Goal: Task Accomplishment & Management: Use online tool/utility

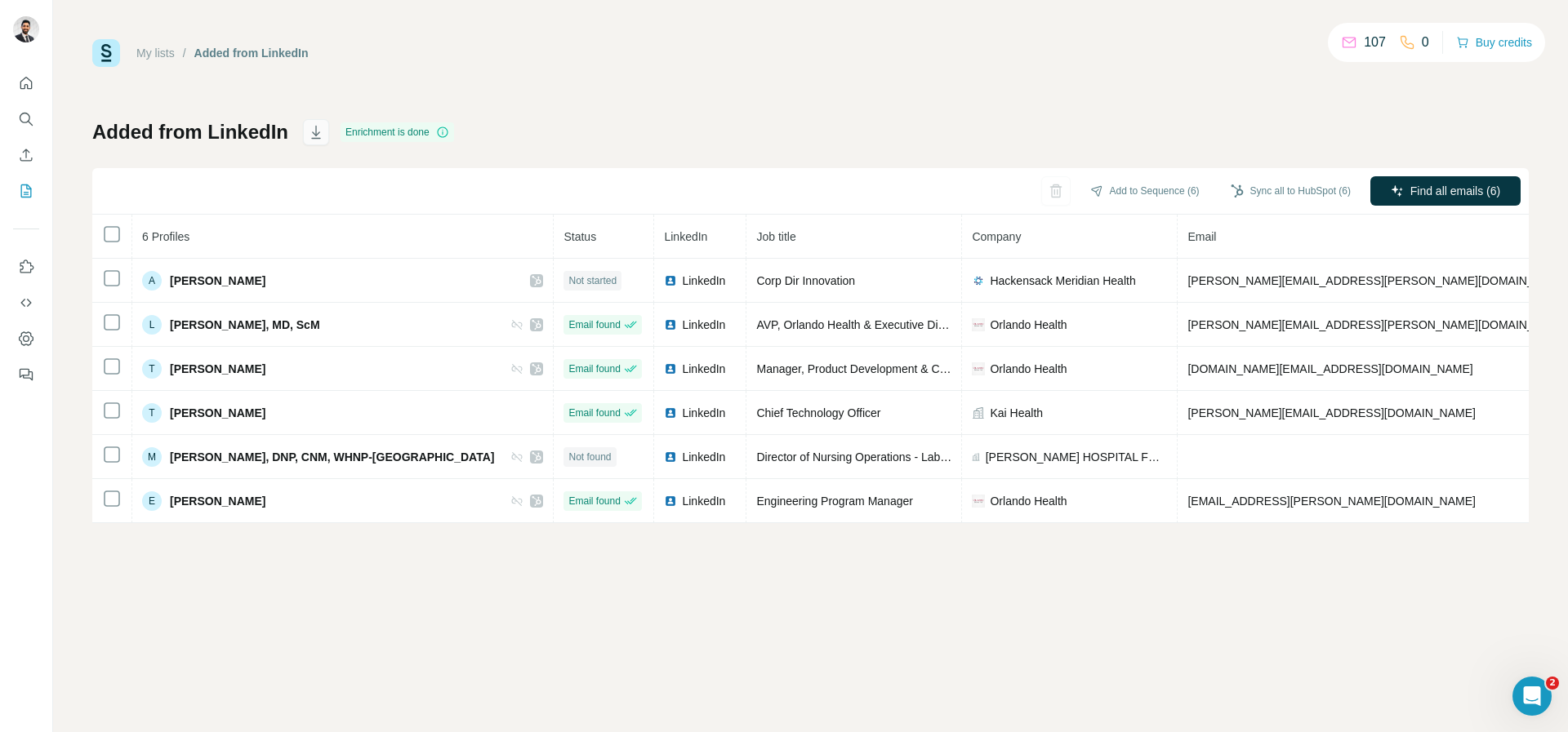
click at [311, 136] on icon "button" at bounding box center [315, 132] width 16 height 16
click at [23, 188] on icon "My lists" at bounding box center [26, 190] width 16 height 16
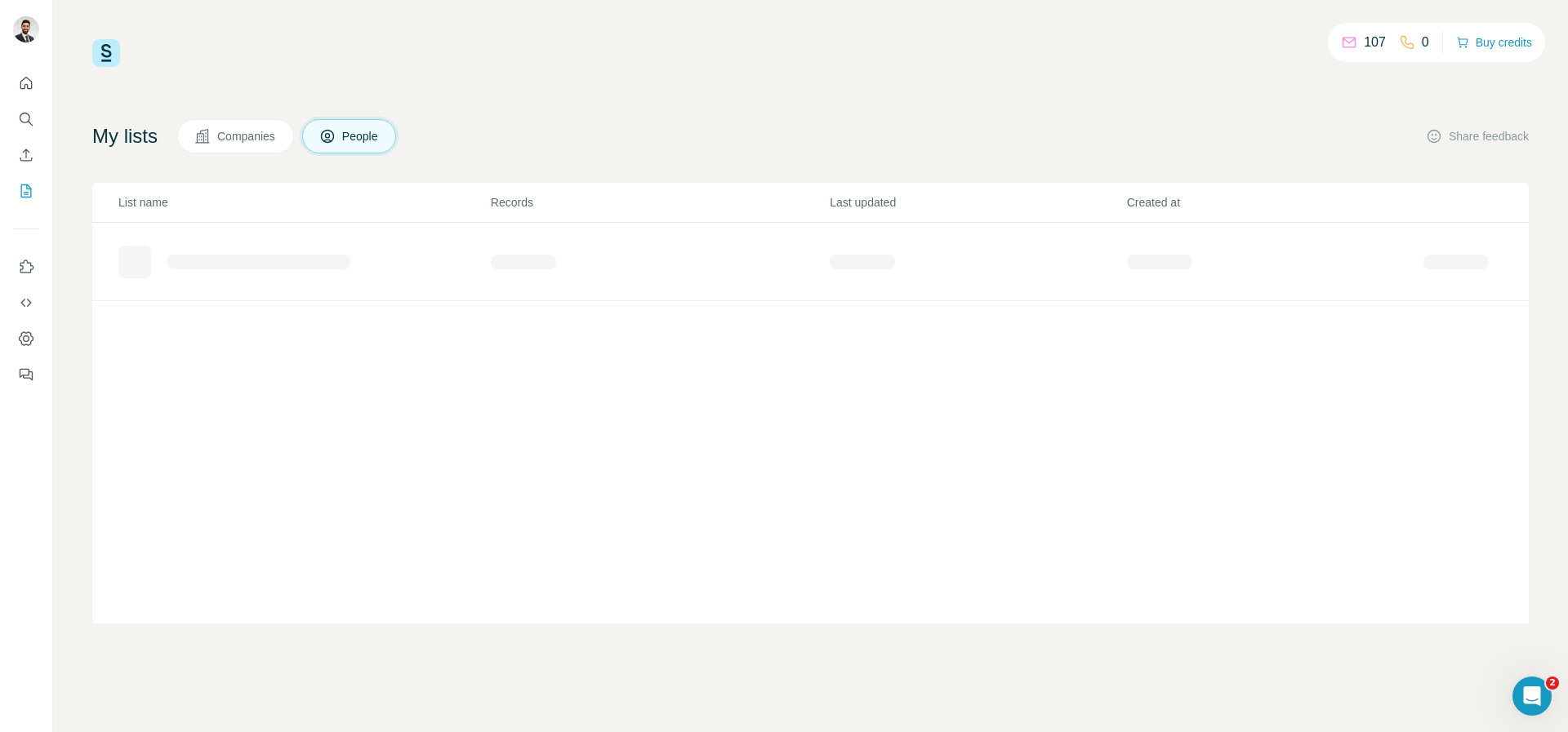
click at [243, 128] on span "Companies" at bounding box center [247, 136] width 60 height 16
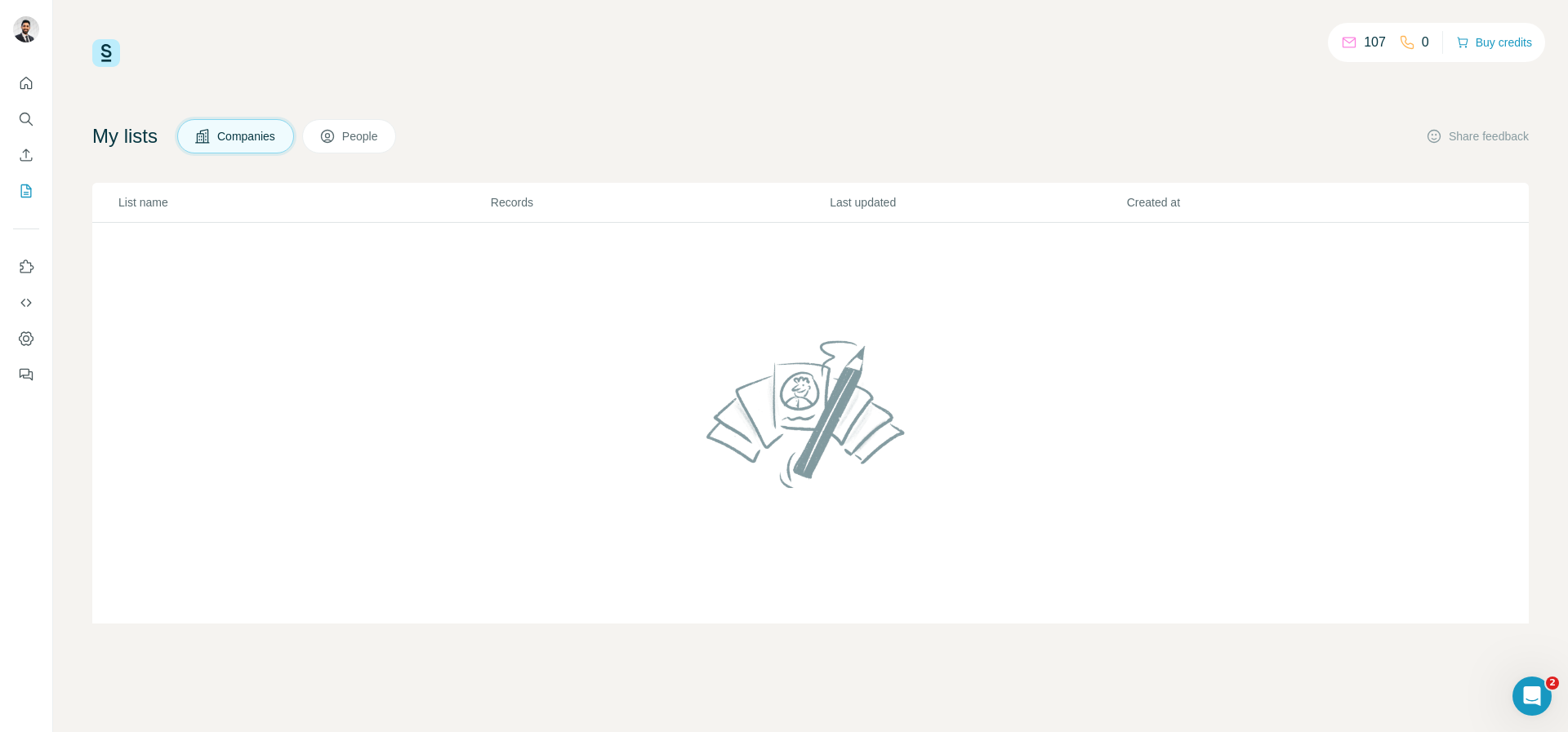
click at [350, 139] on button "People" at bounding box center [349, 137] width 95 height 34
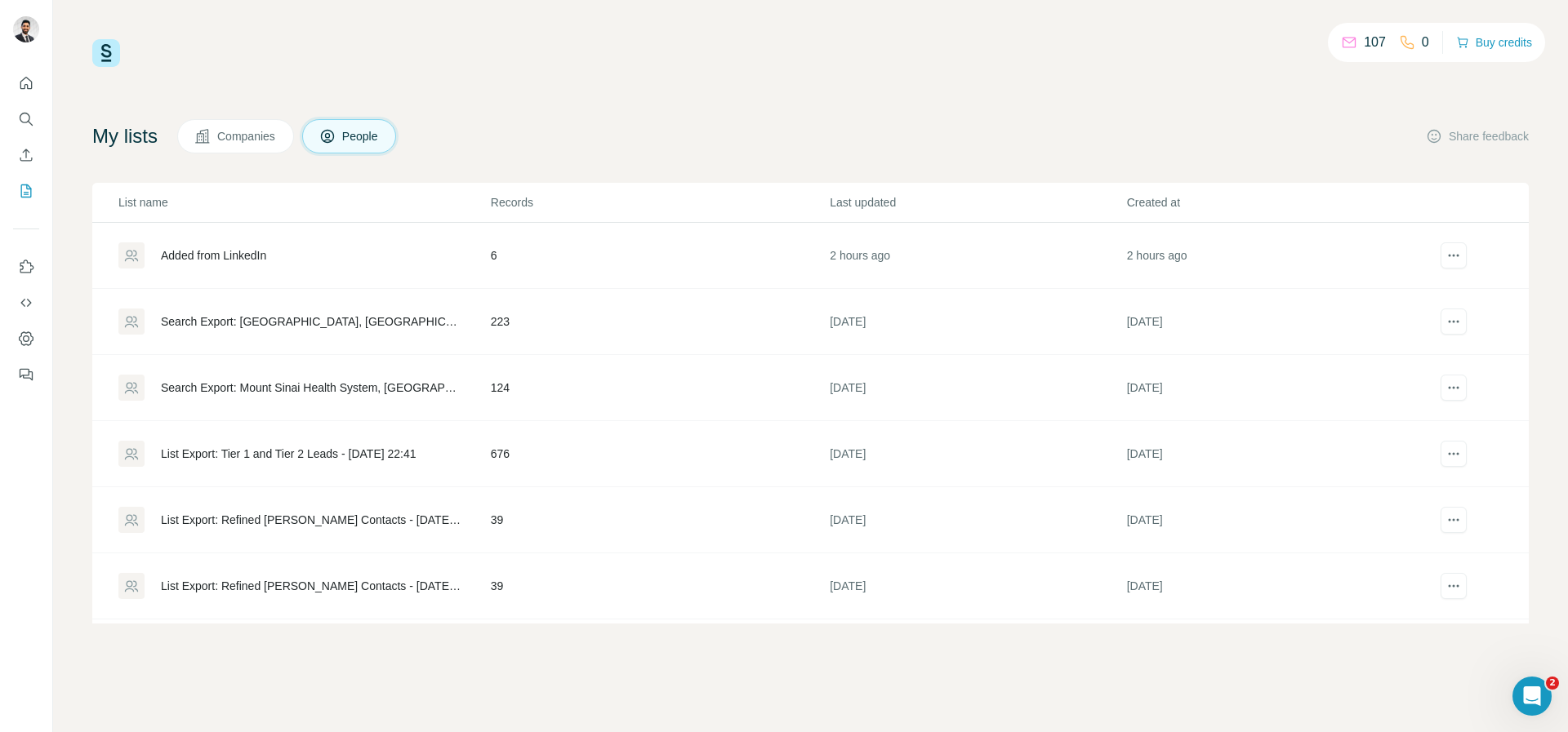
click at [232, 145] on button "Companies" at bounding box center [235, 137] width 117 height 34
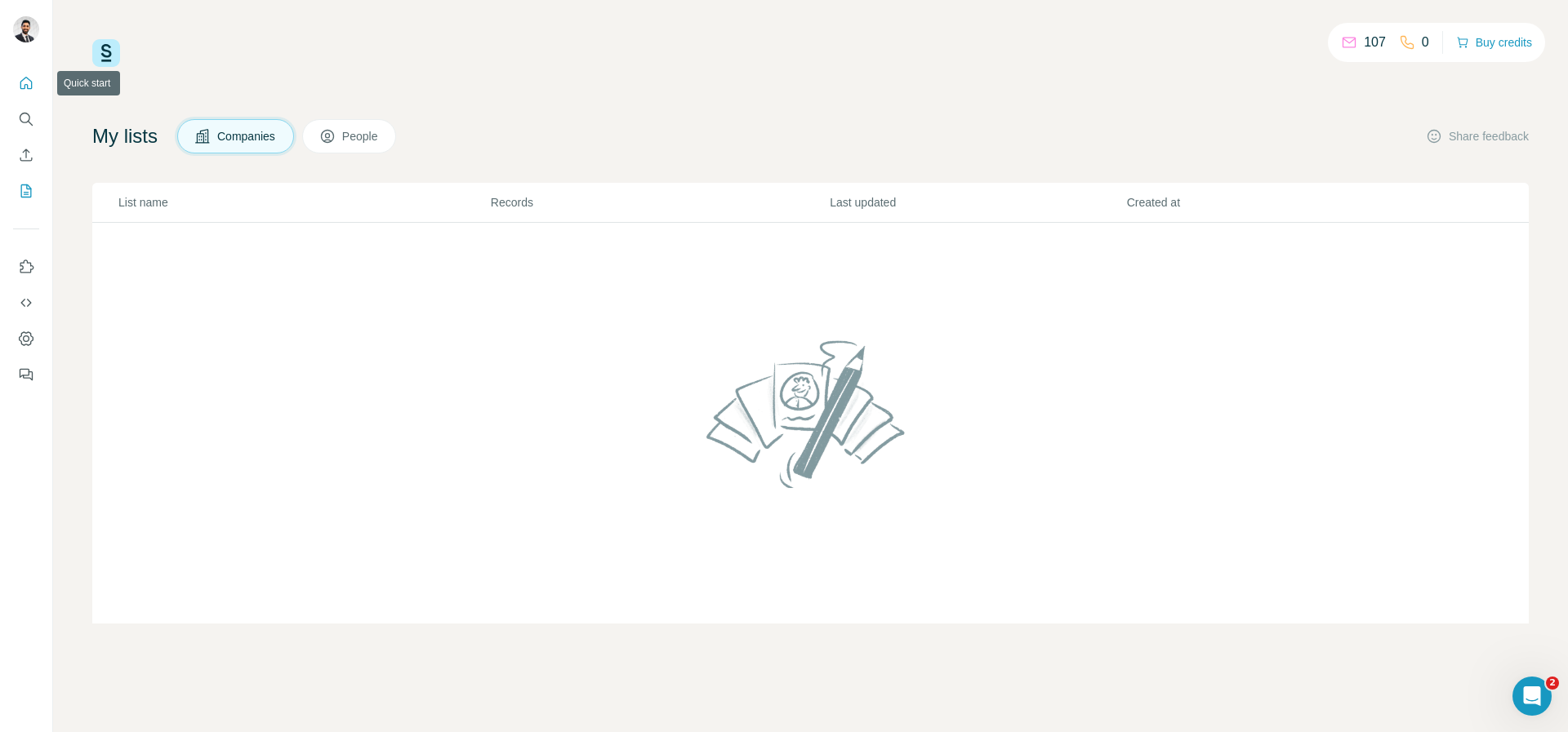
click at [14, 81] on button "Quick start" at bounding box center [26, 83] width 26 height 29
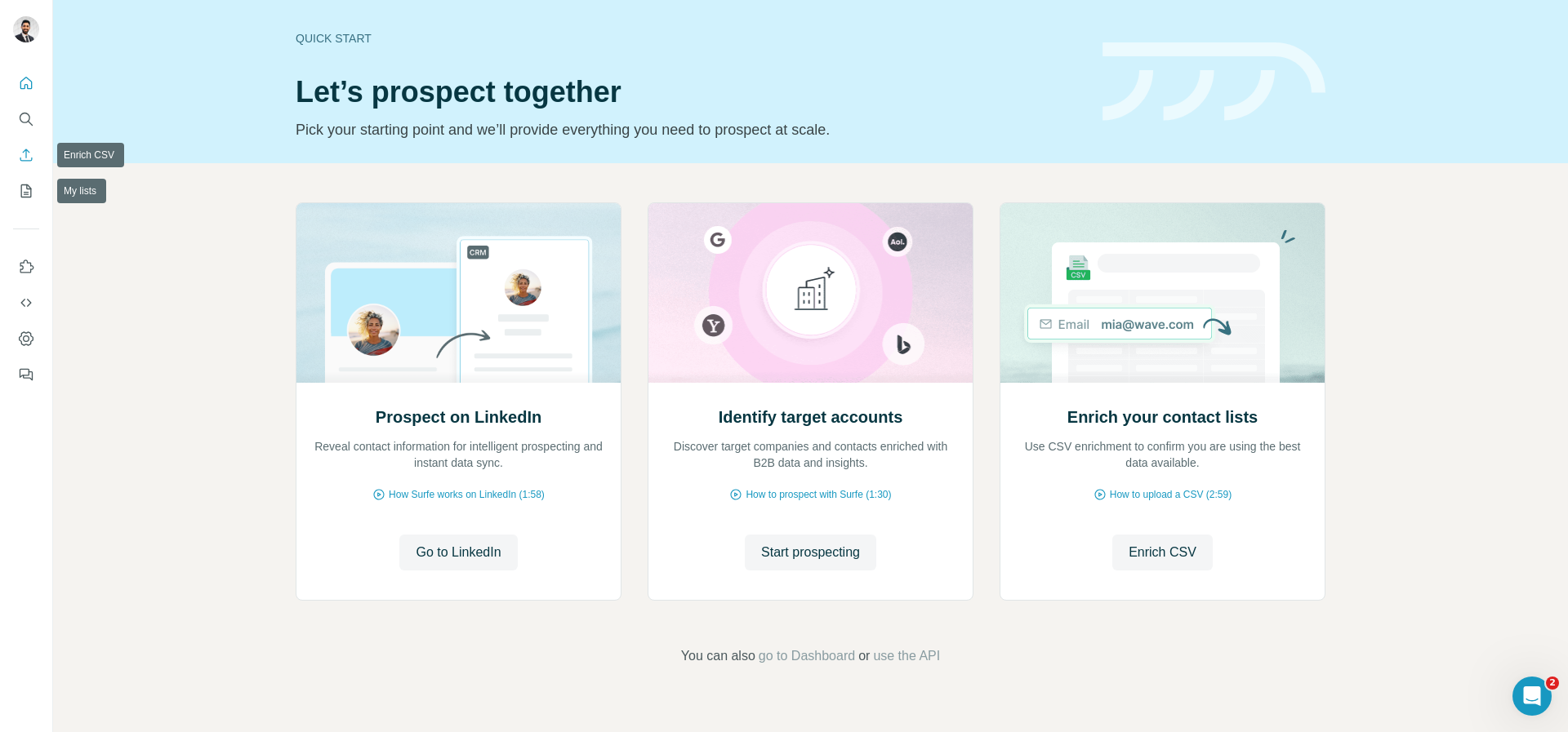
click at [28, 162] on icon "Enrich CSV" at bounding box center [26, 155] width 16 height 16
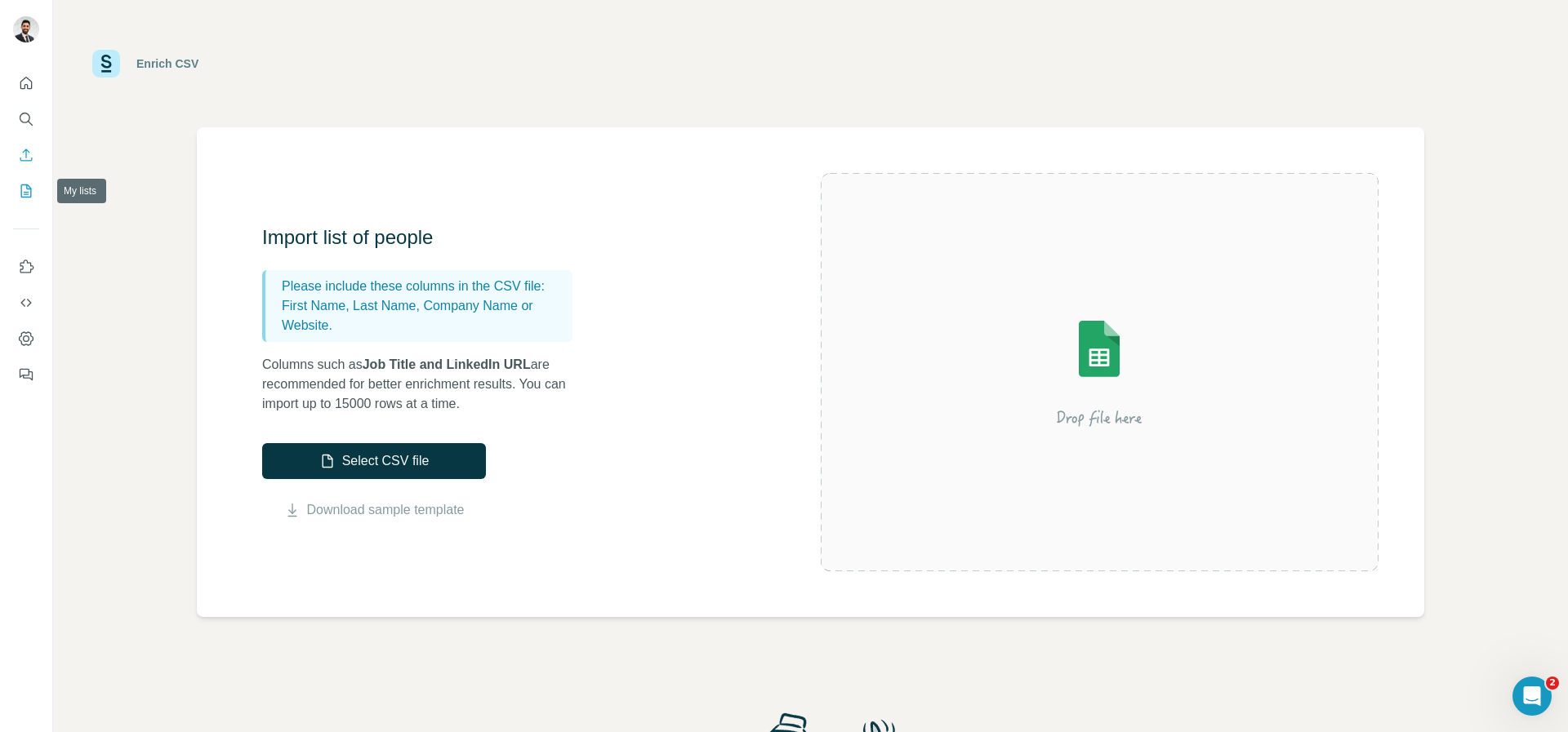
click at [23, 189] on icon "My lists" at bounding box center [26, 190] width 16 height 16
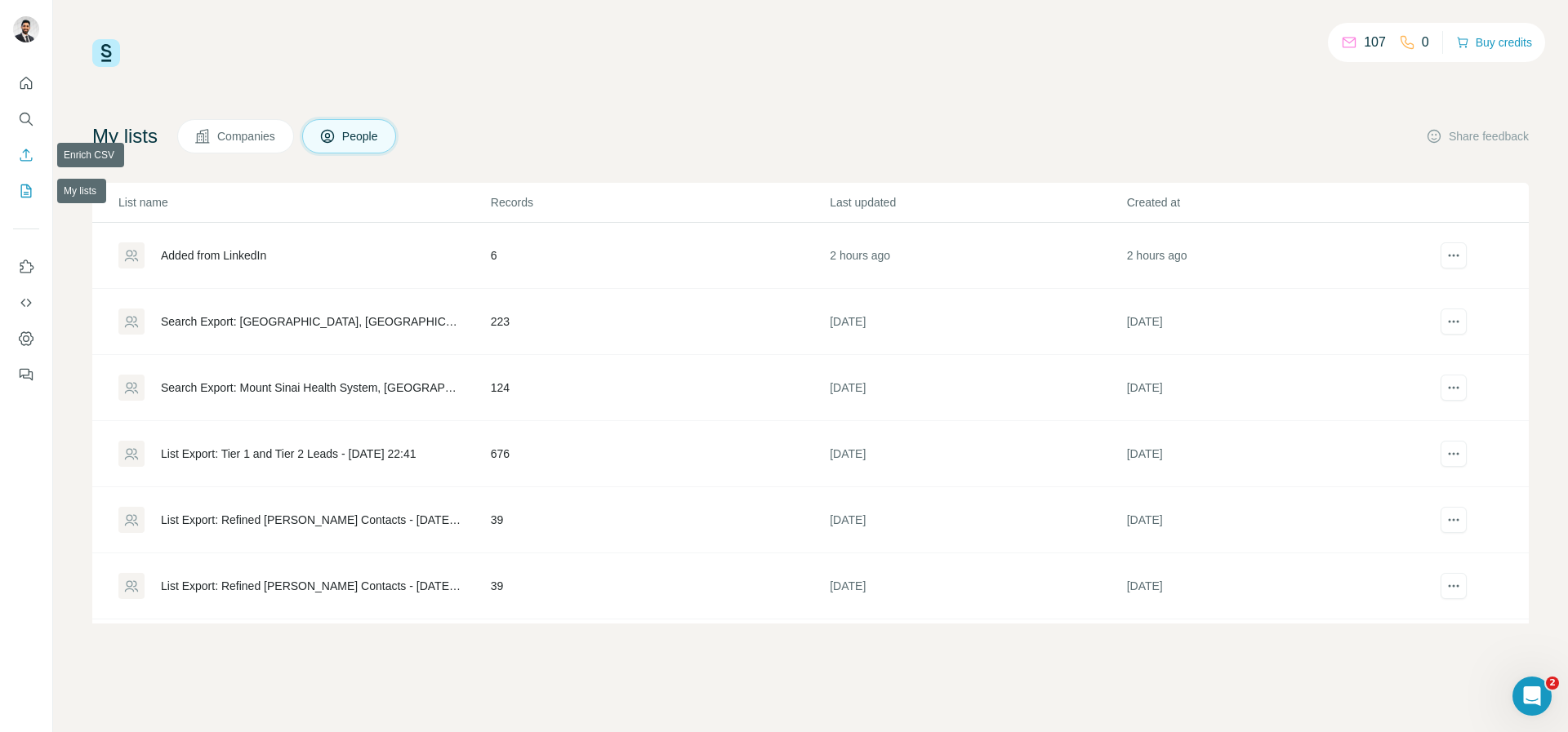
click at [21, 154] on icon "Enrich CSV" at bounding box center [26, 155] width 16 height 16
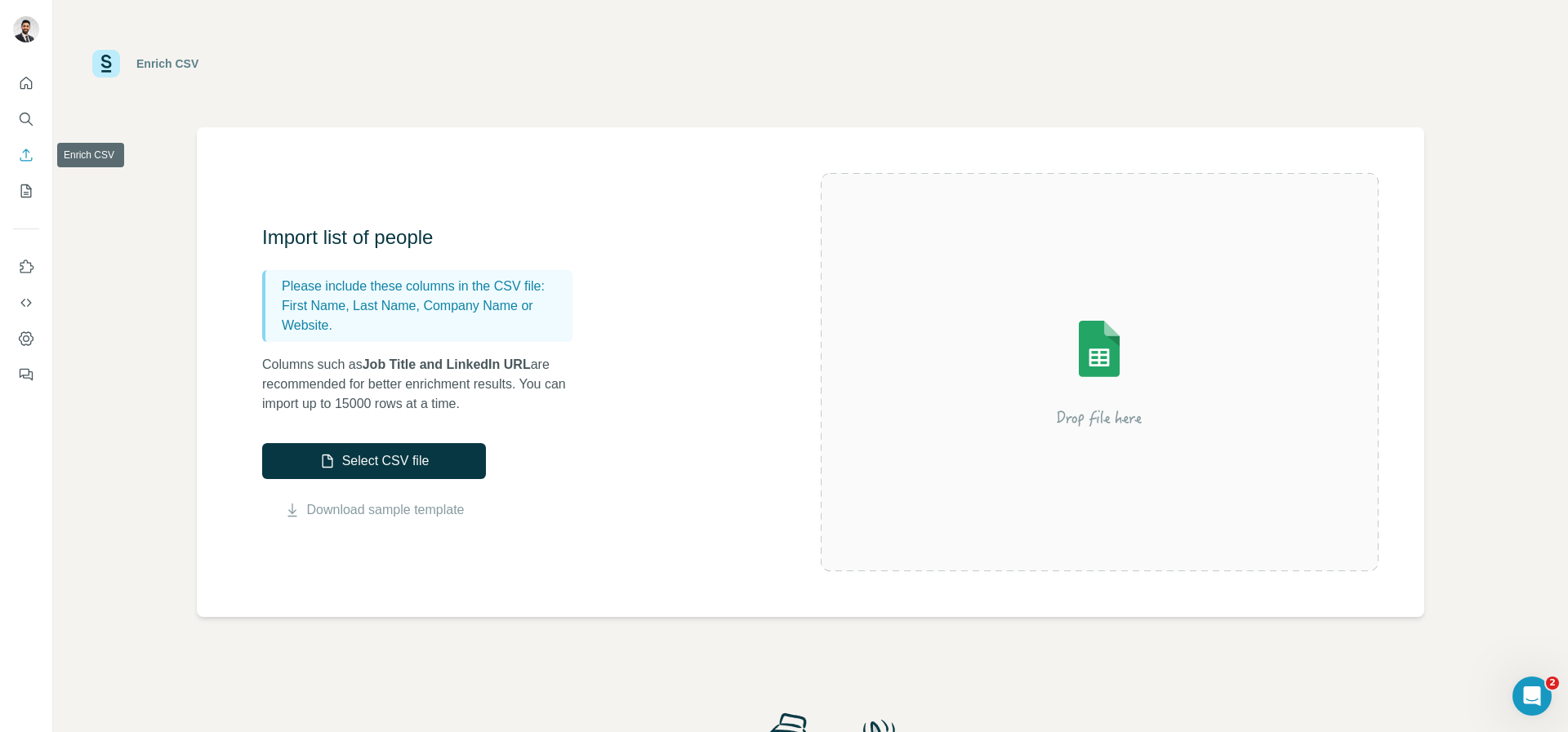
click at [21, 152] on icon "Enrich CSV" at bounding box center [26, 155] width 16 height 16
click at [31, 184] on icon "My lists" at bounding box center [26, 190] width 16 height 16
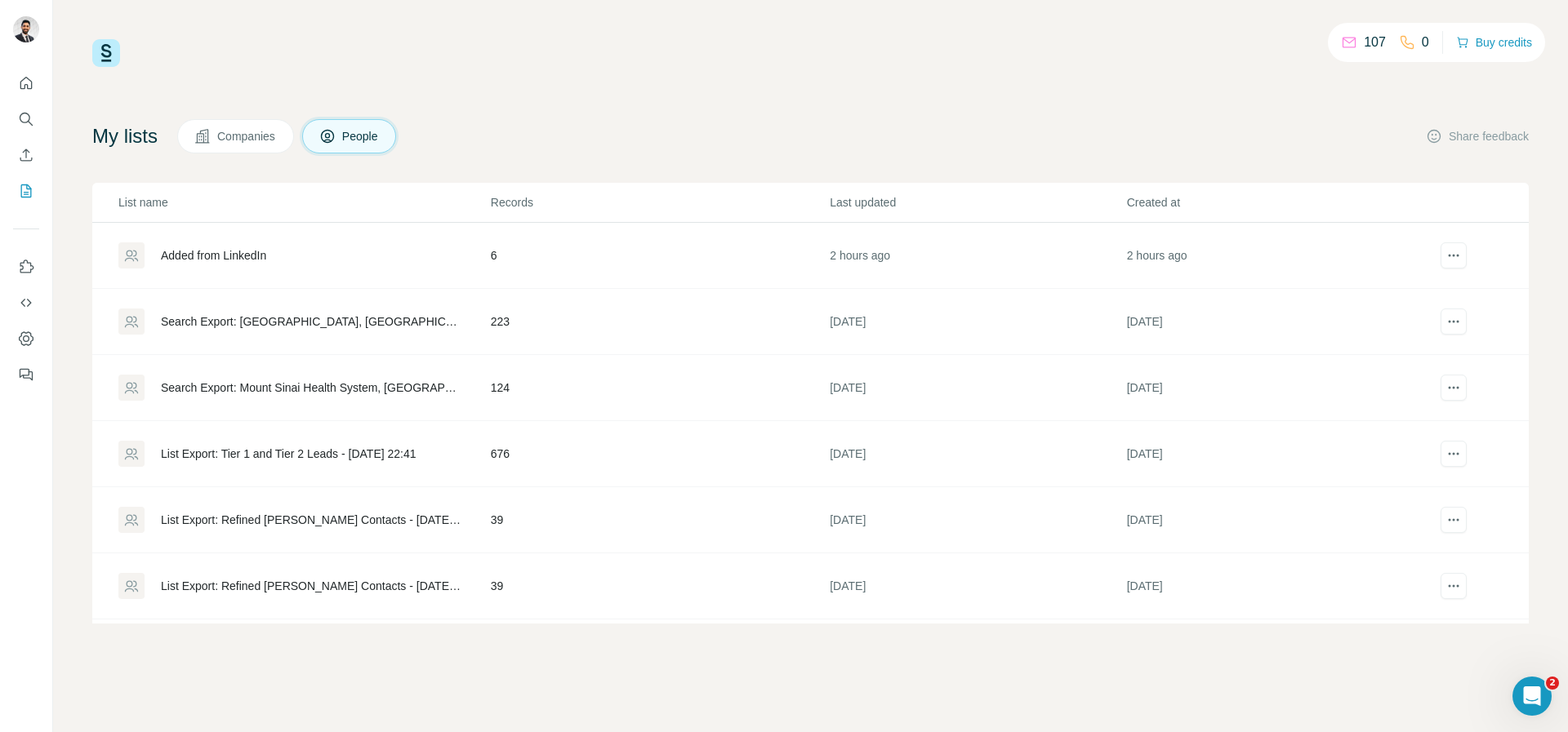
click at [252, 126] on button "Companies" at bounding box center [235, 137] width 117 height 34
